Goal: Transaction & Acquisition: Download file/media

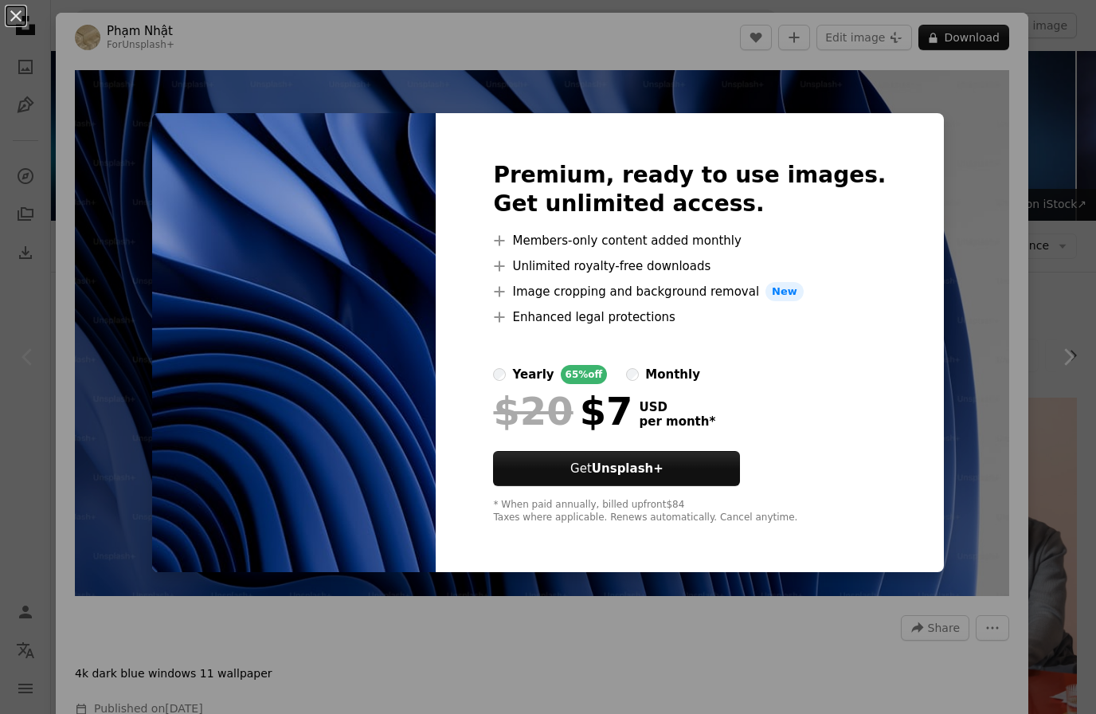
scroll to position [180, 0]
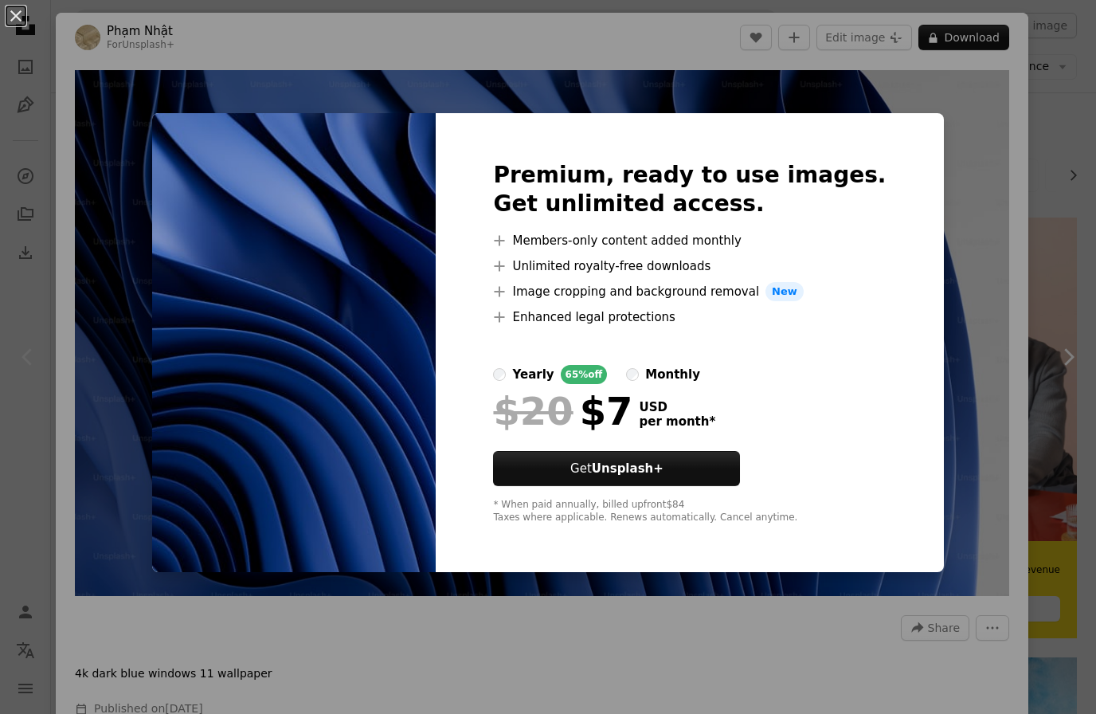
click at [12, 9] on button "An X shape" at bounding box center [15, 15] width 19 height 19
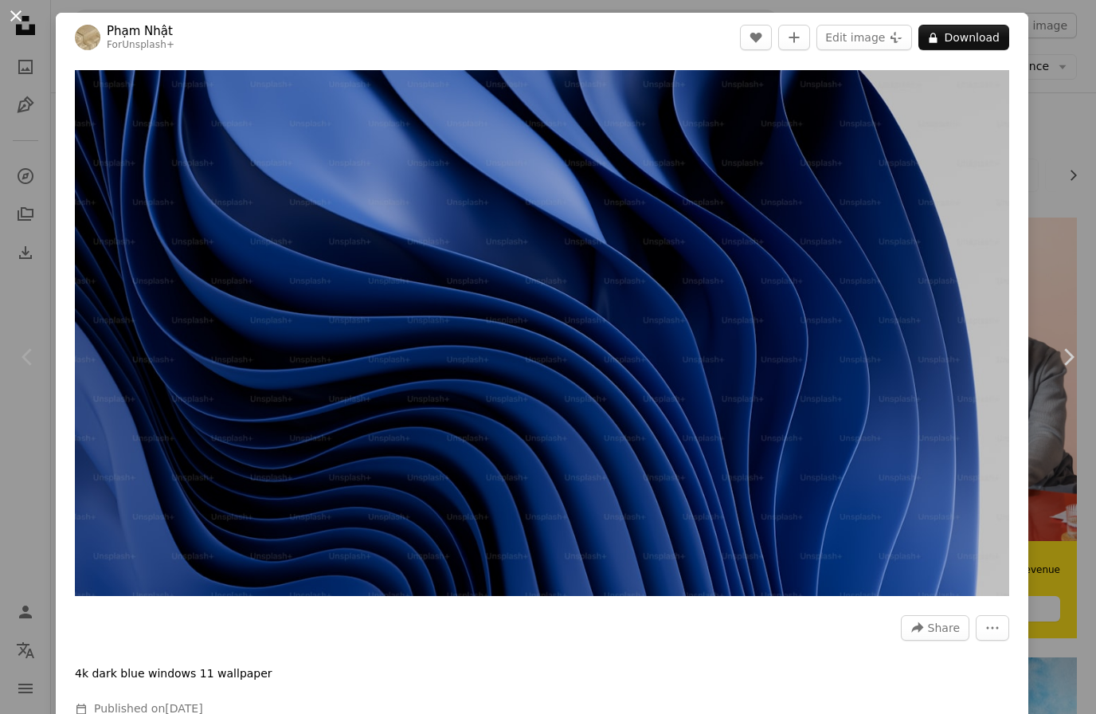
click at [21, 24] on button "An X shape" at bounding box center [15, 15] width 19 height 19
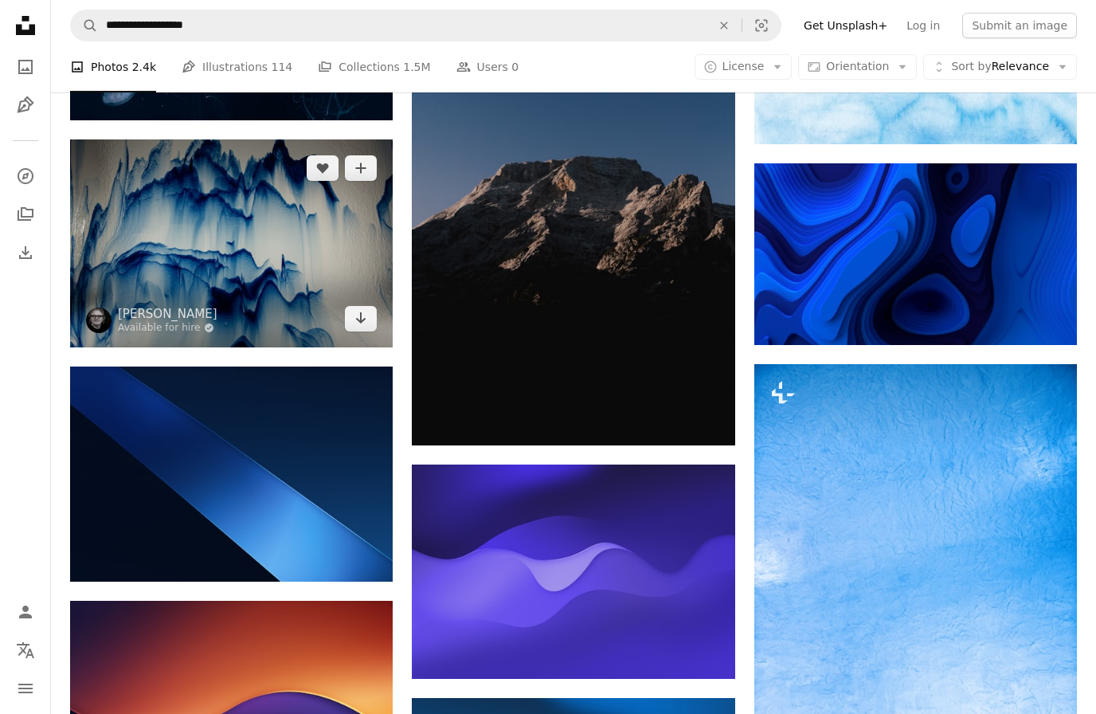
scroll to position [846, 0]
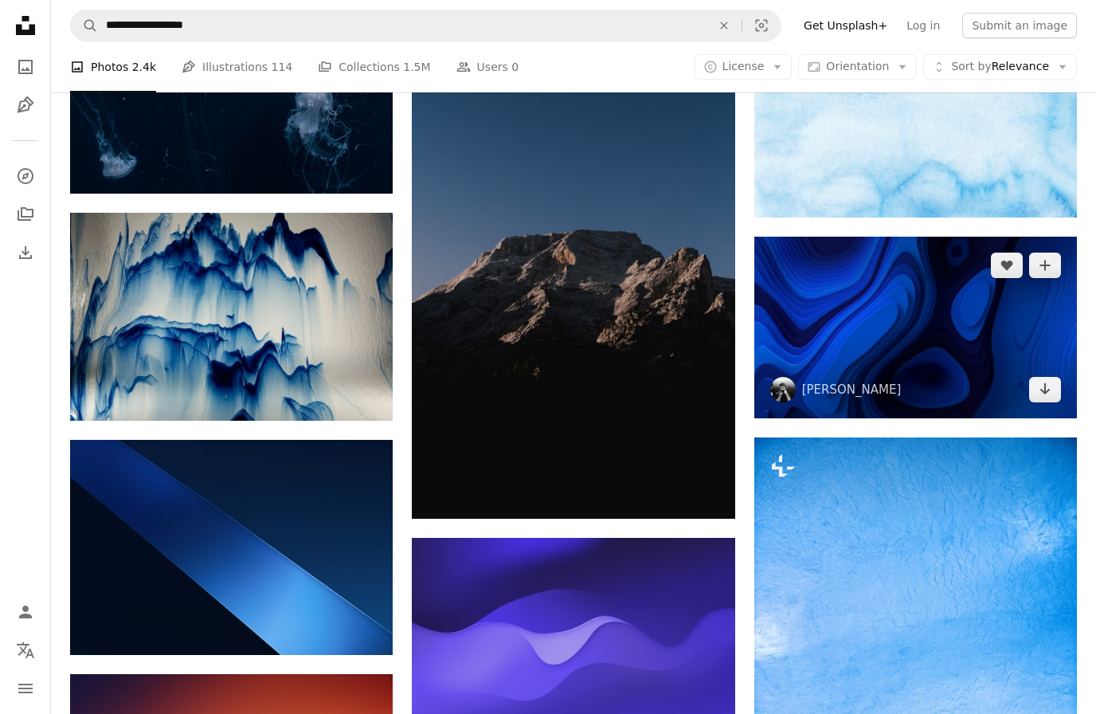
click at [903, 293] on img at bounding box center [916, 328] width 323 height 182
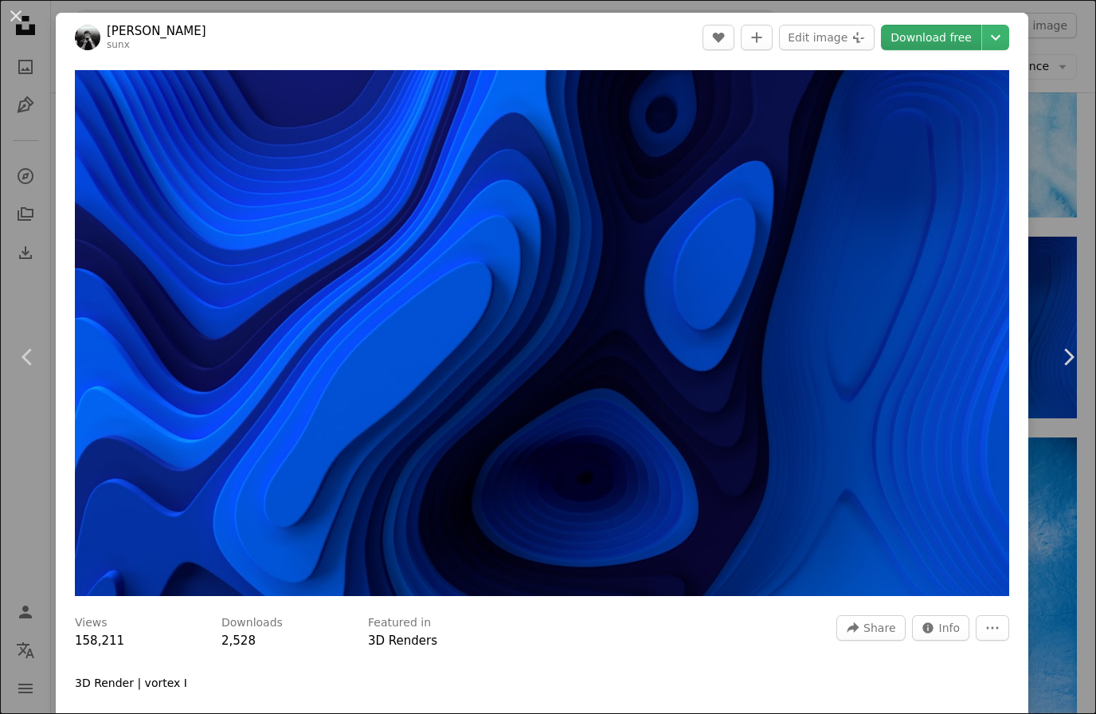
click at [962, 37] on link "Download free" at bounding box center [931, 37] width 100 height 25
click at [20, 18] on button "An X shape" at bounding box center [15, 15] width 19 height 19
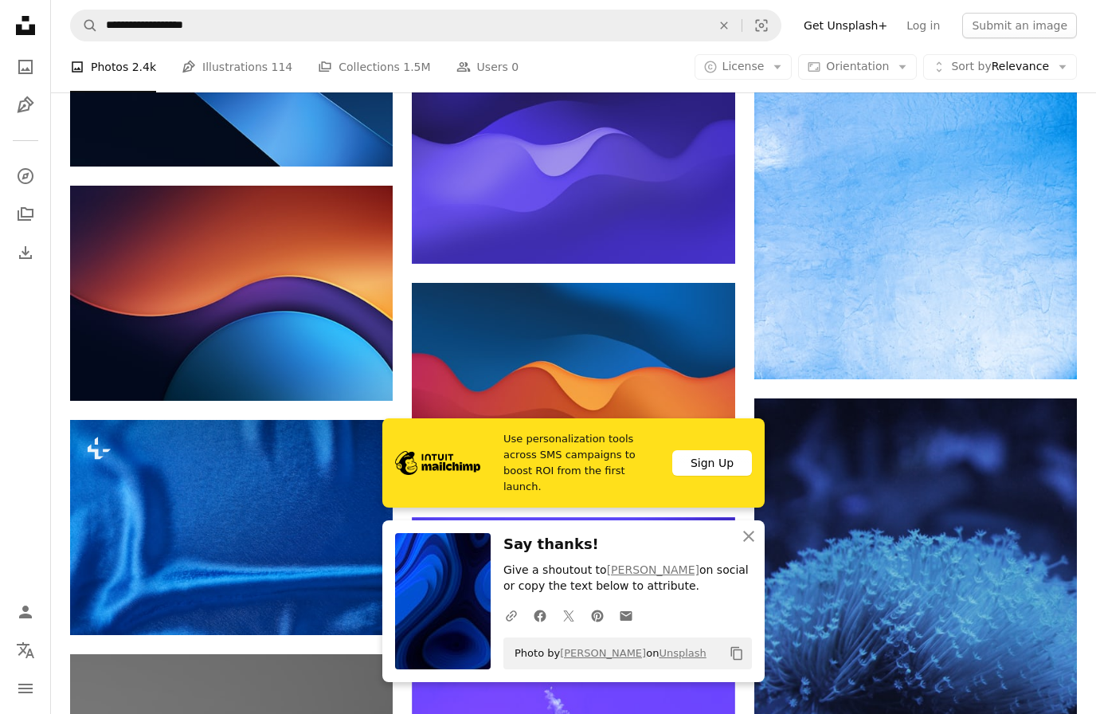
scroll to position [1343, 0]
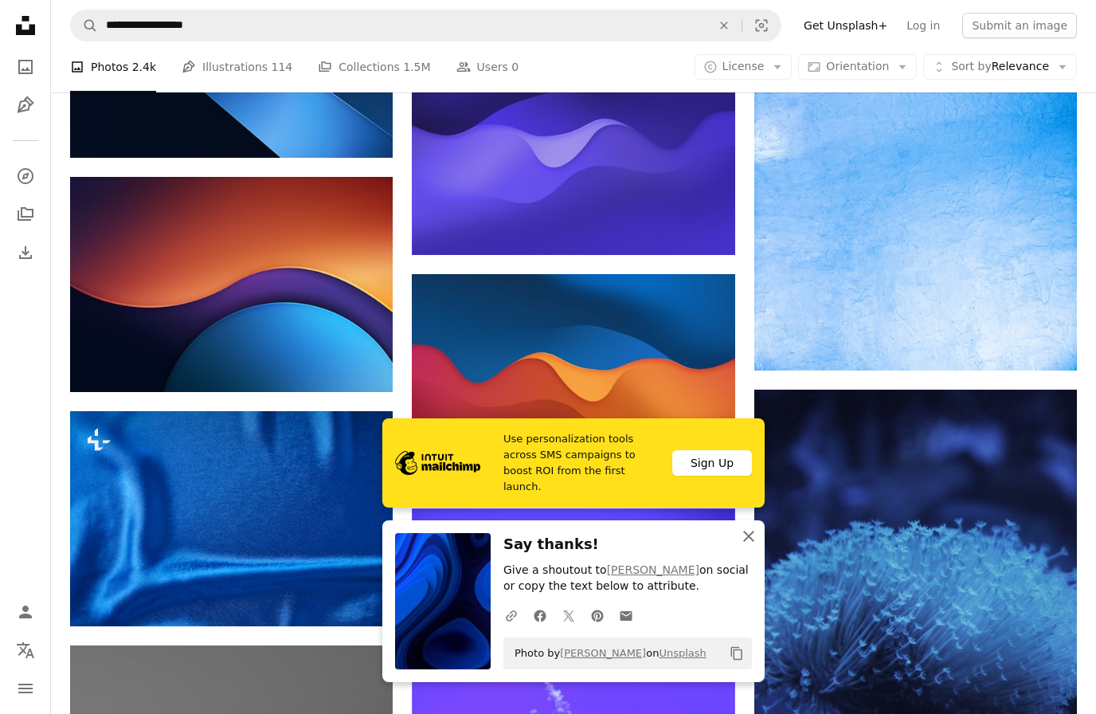
click at [750, 546] on icon "An X shape" at bounding box center [748, 536] width 19 height 19
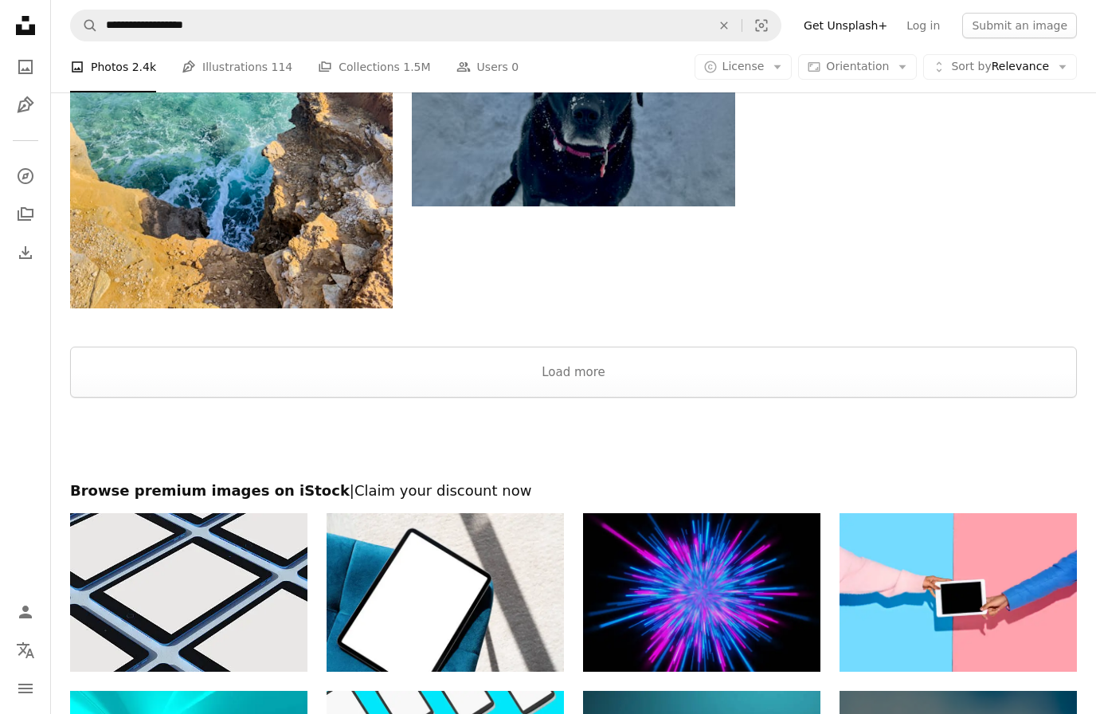
scroll to position [2410, 0]
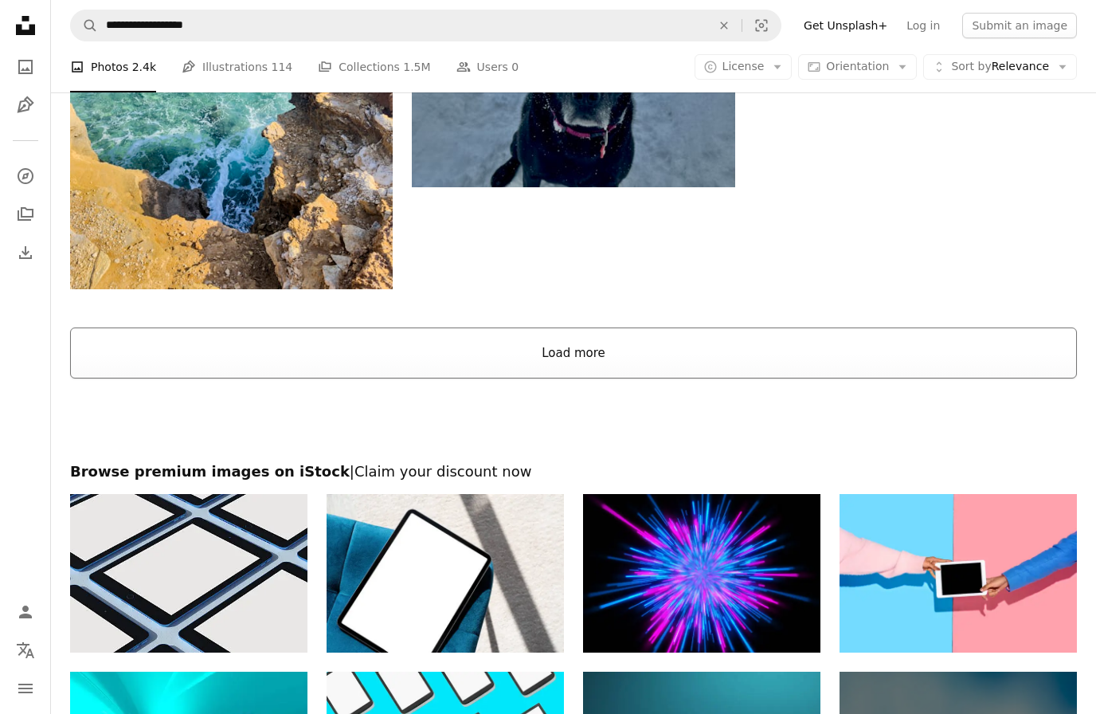
click at [563, 355] on button "Load more" at bounding box center [573, 352] width 1007 height 51
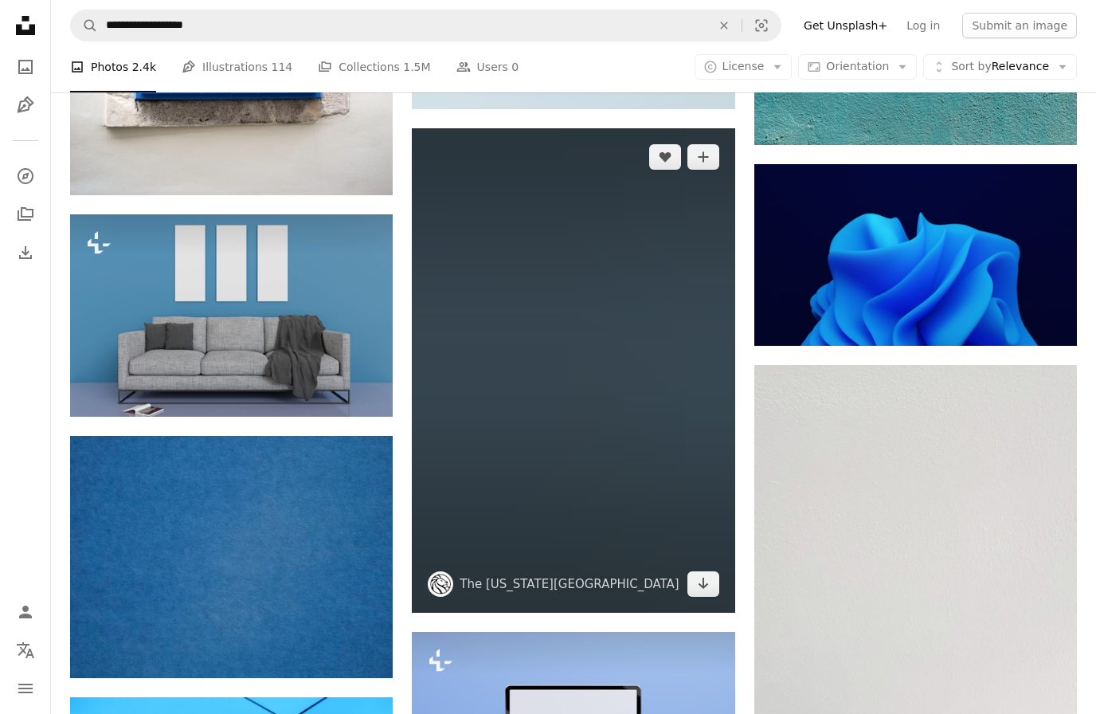
scroll to position [13589, 0]
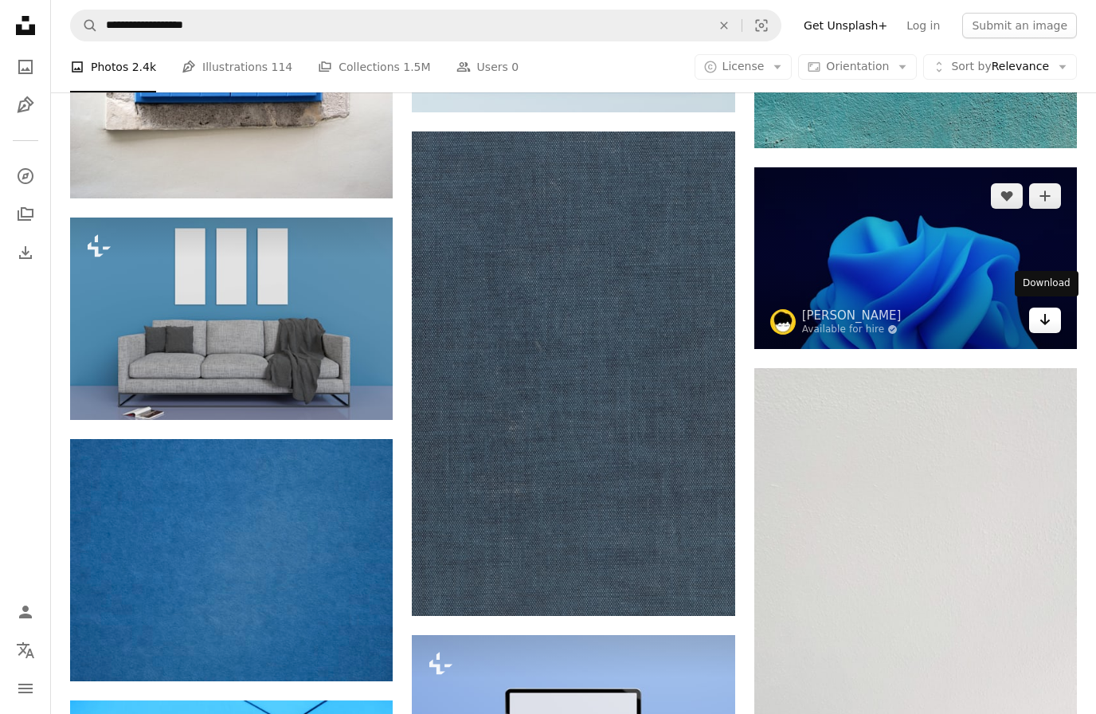
click at [1041, 315] on icon "Download" at bounding box center [1046, 319] width 10 height 11
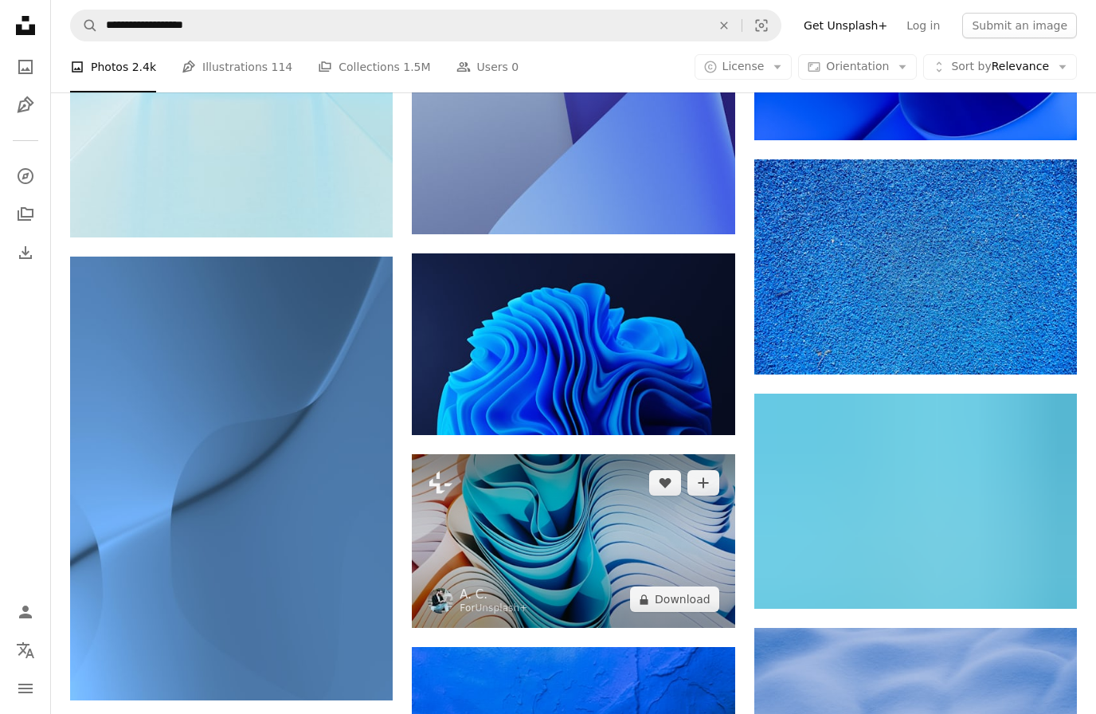
scroll to position [15490, 0]
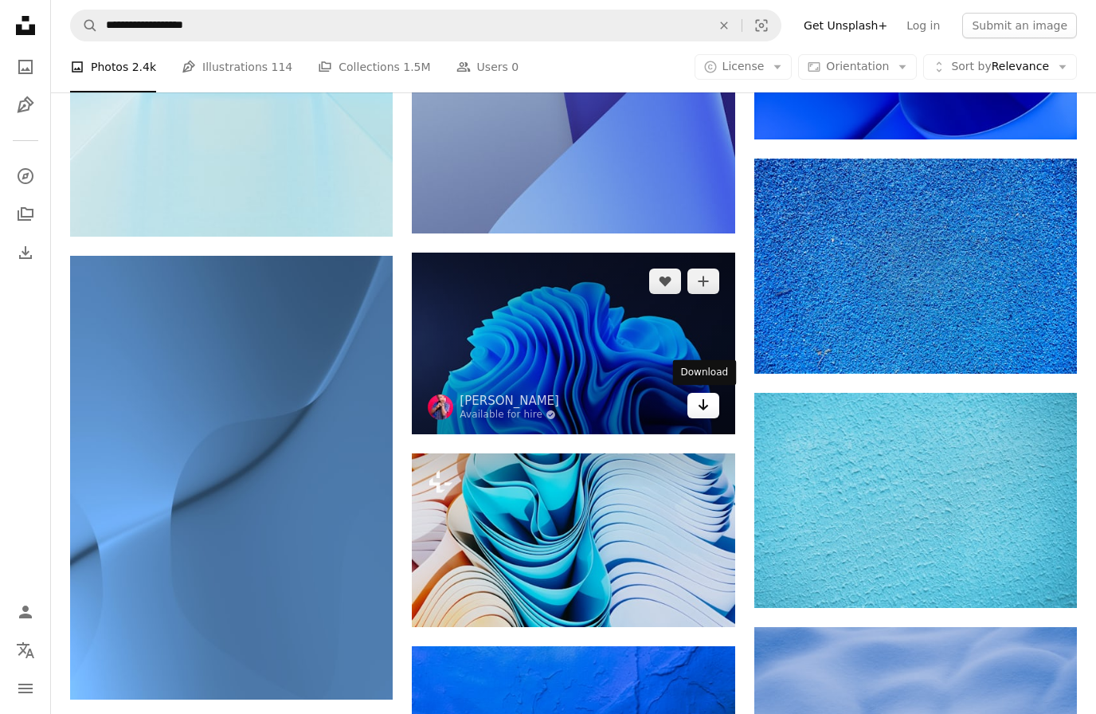
click at [699, 409] on icon "Arrow pointing down" at bounding box center [703, 404] width 13 height 19
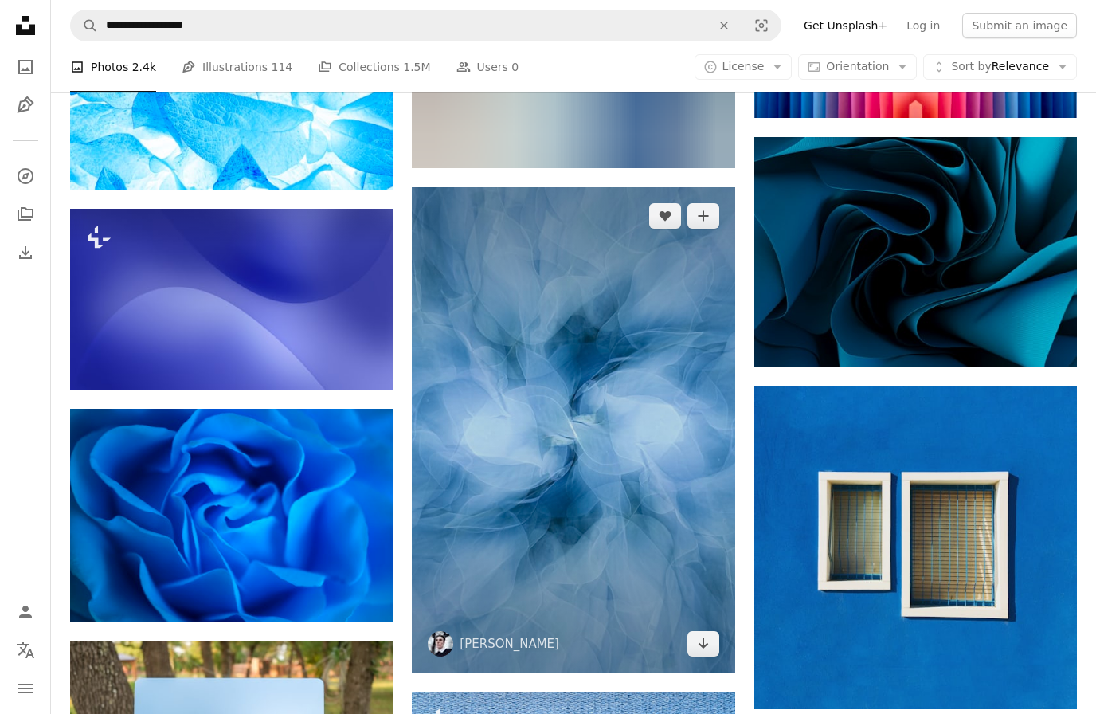
scroll to position [17748, 0]
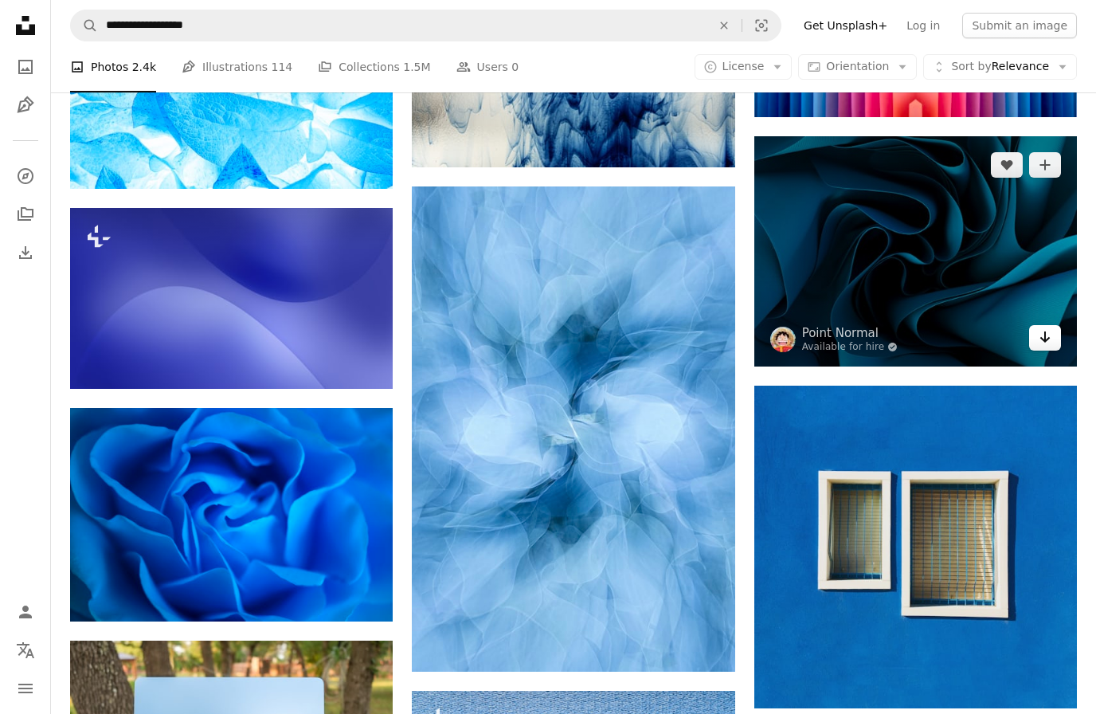
click at [1056, 337] on link "Arrow pointing down" at bounding box center [1045, 337] width 32 height 25
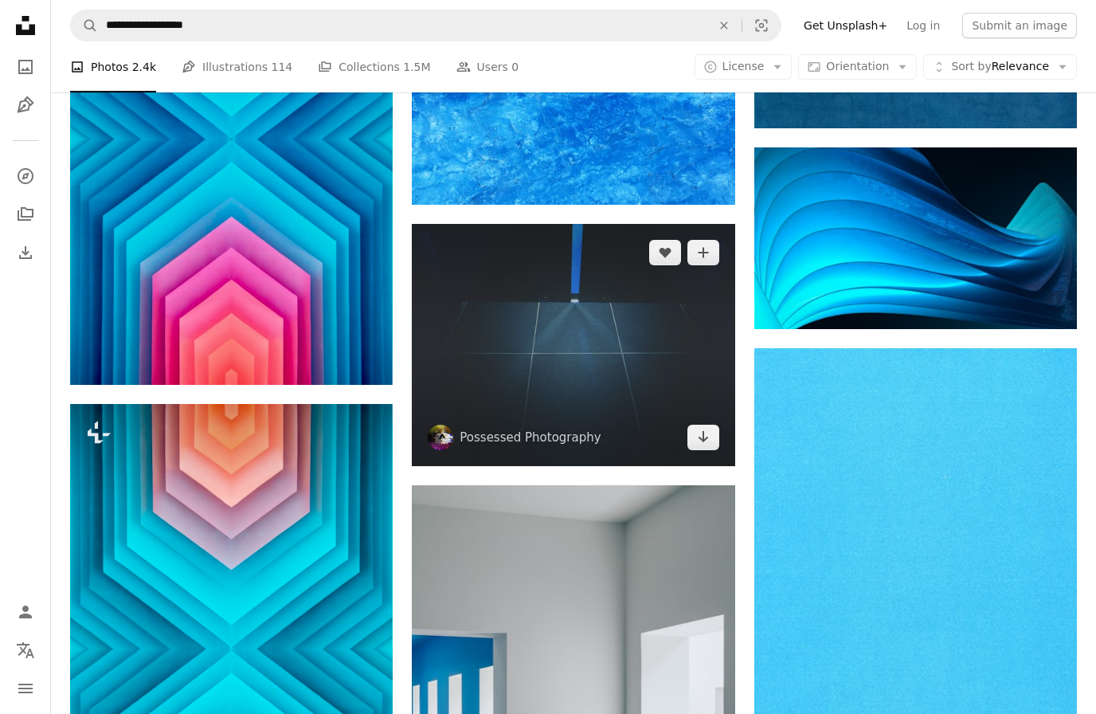
scroll to position [20114, 0]
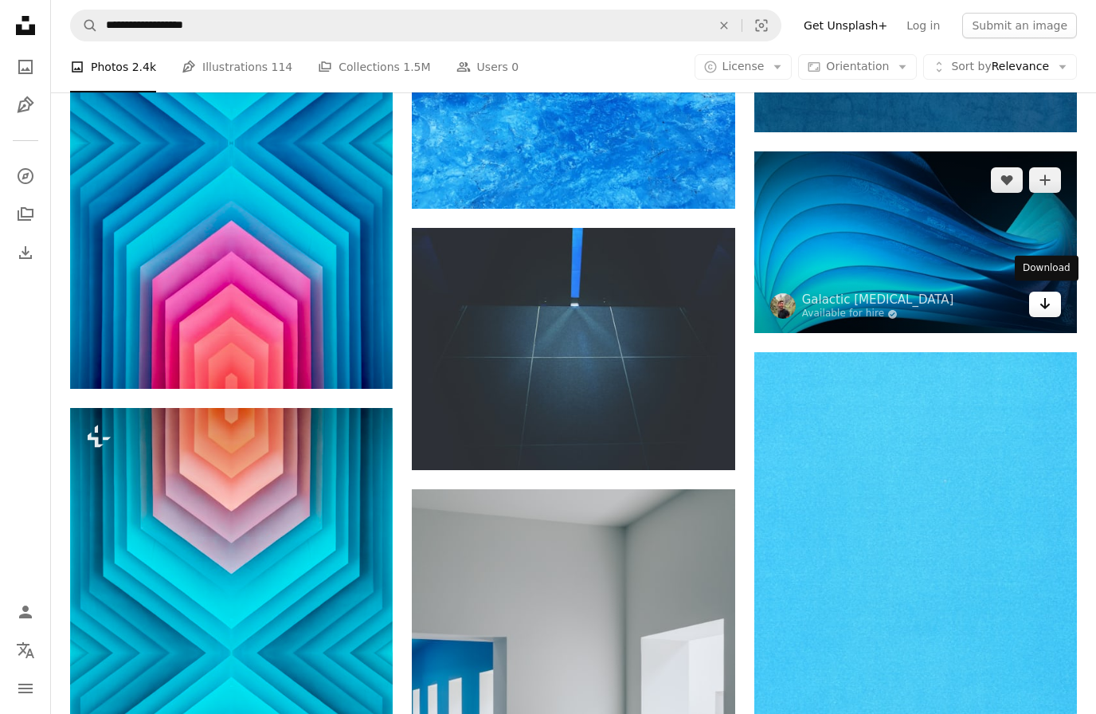
click at [1049, 302] on icon "Arrow pointing down" at bounding box center [1045, 303] width 13 height 19
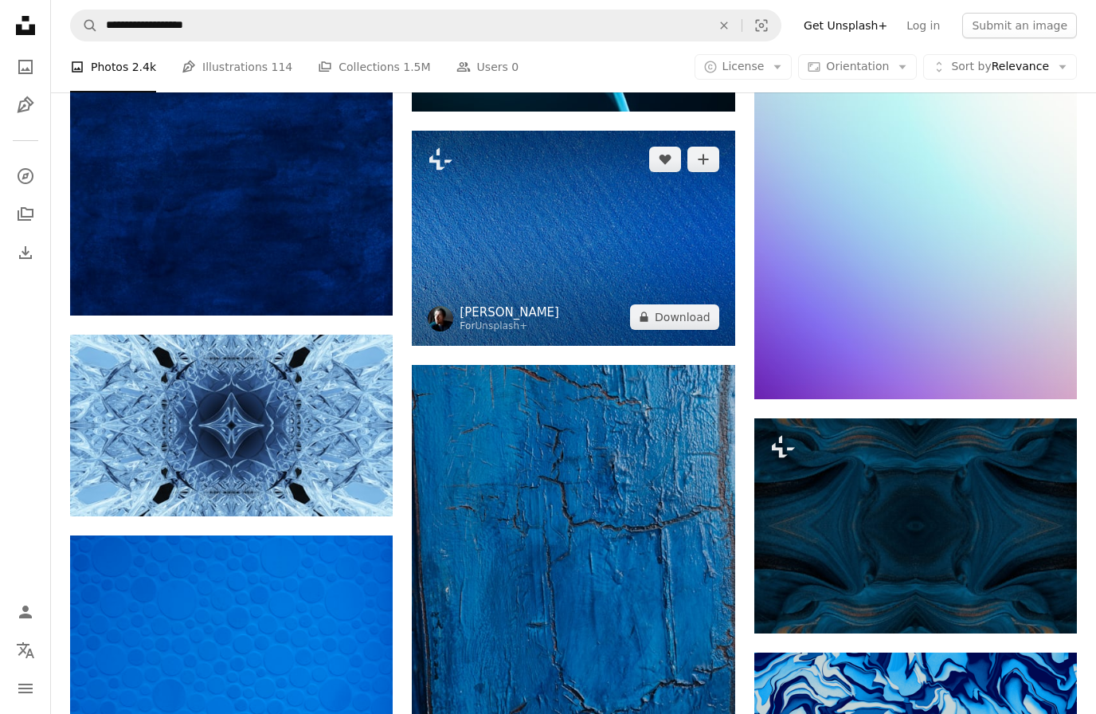
scroll to position [44217, 0]
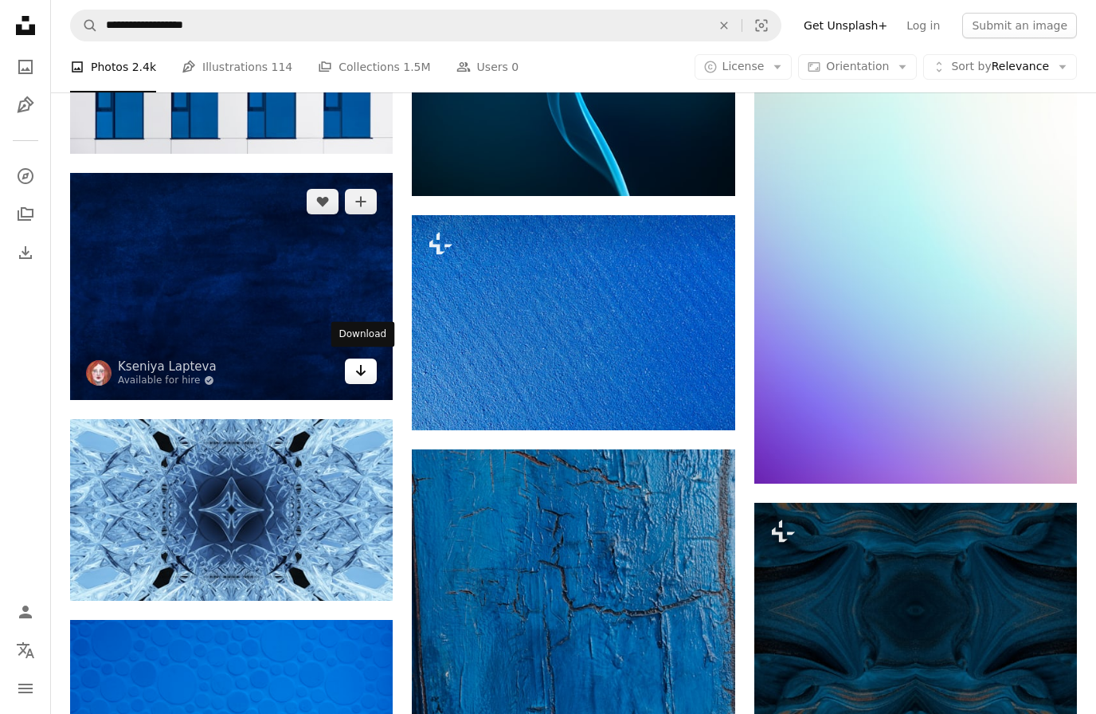
click at [361, 365] on icon "Download" at bounding box center [361, 370] width 10 height 11
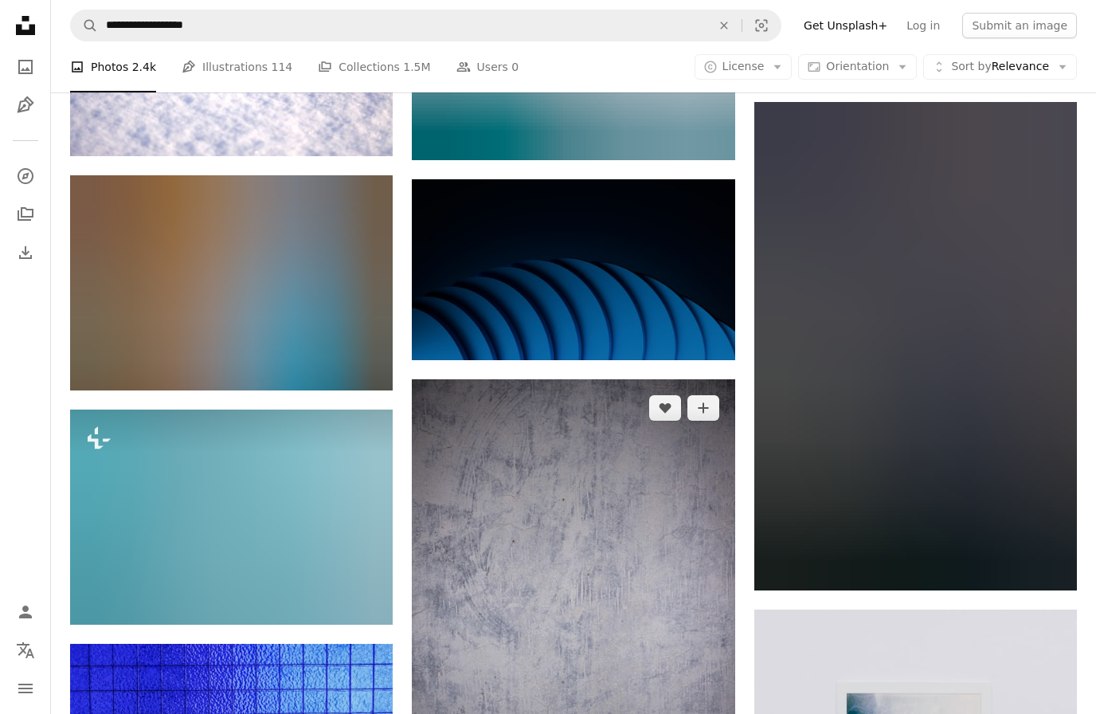
scroll to position [63484, 0]
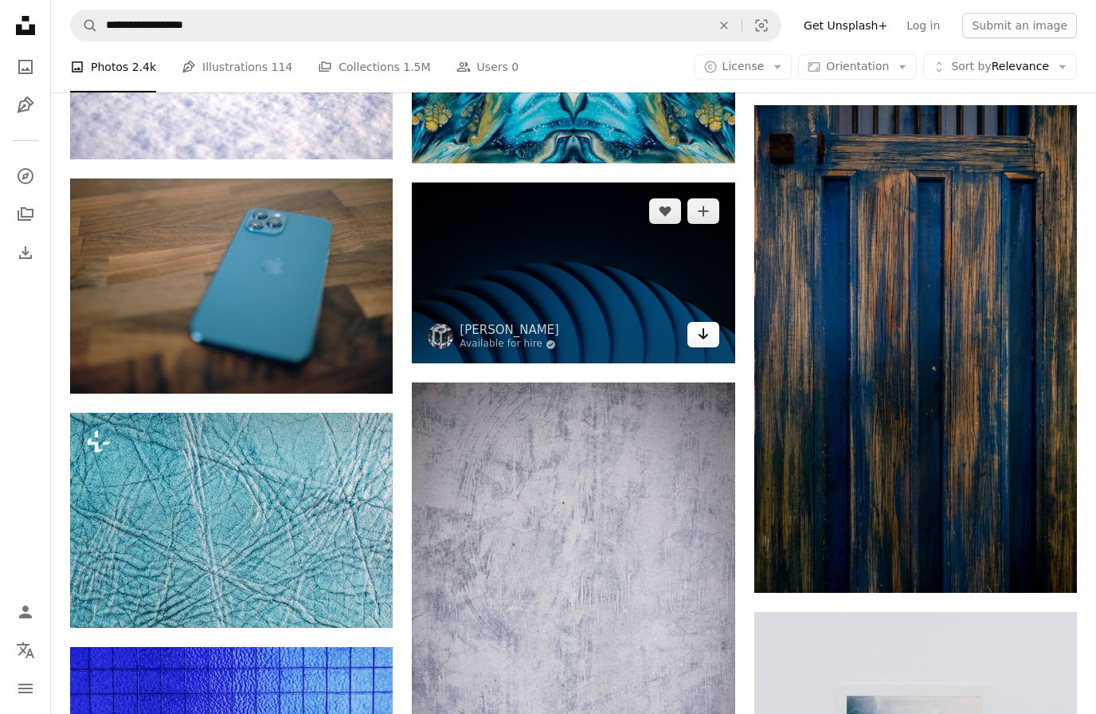
click at [701, 333] on icon "Download" at bounding box center [703, 333] width 10 height 11
